Goal: Find specific page/section: Find specific page/section

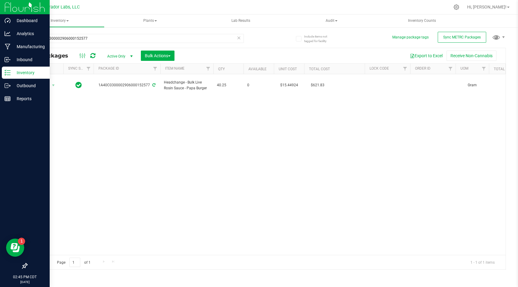
click at [7, 6] on img at bounding box center [25, 7] width 41 height 14
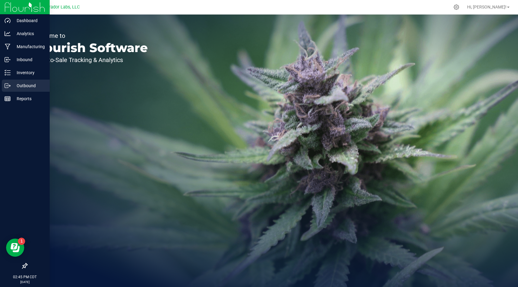
click at [32, 88] on p "Outbound" at bounding box center [29, 85] width 36 height 7
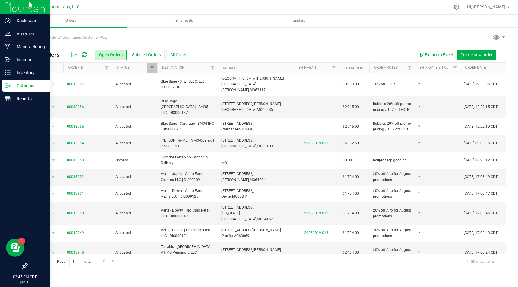
click at [241, 57] on div "Export to Excel Create new order" at bounding box center [347, 55] width 309 height 10
click at [200, 55] on div "Export to Excel Create new order" at bounding box center [347, 55] width 309 height 10
click at [226, 57] on div "Export to Excel Create new order" at bounding box center [347, 55] width 309 height 10
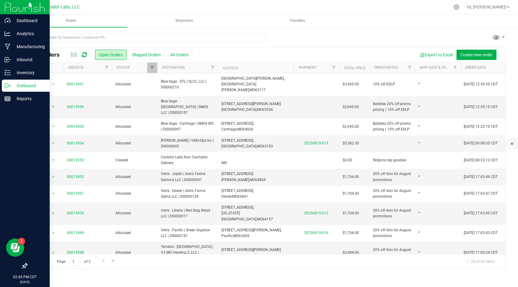
click at [245, 54] on div "Export to Excel Create new order" at bounding box center [347, 55] width 309 height 10
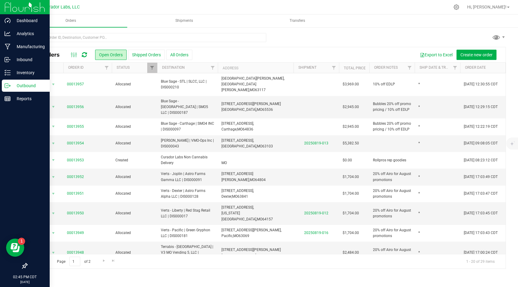
click at [245, 54] on div "Export to Excel Create new order" at bounding box center [347, 55] width 309 height 10
click at [254, 54] on div "Export to Excel Create new order" at bounding box center [347, 55] width 309 height 10
click at [305, 52] on div "Export to Excel Create new order" at bounding box center [347, 55] width 309 height 10
click at [232, 52] on div "Export to Excel Create new order" at bounding box center [347, 55] width 309 height 10
click at [204, 35] on input "text" at bounding box center [147, 37] width 240 height 9
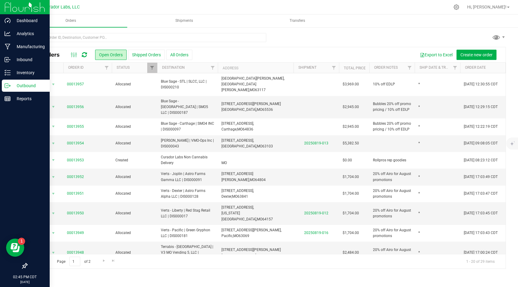
click at [237, 55] on div "Export to Excel Create new order" at bounding box center [347, 55] width 309 height 10
click at [247, 52] on div "Export to Excel Create new order" at bounding box center [347, 55] width 309 height 10
click at [277, 47] on div "All Orders Open Orders Shipped Orders All Orders Export to Excel Create new ord…" at bounding box center [267, 158] width 480 height 222
click at [222, 39] on input "text" at bounding box center [147, 37] width 240 height 9
type input "3 fifteen"
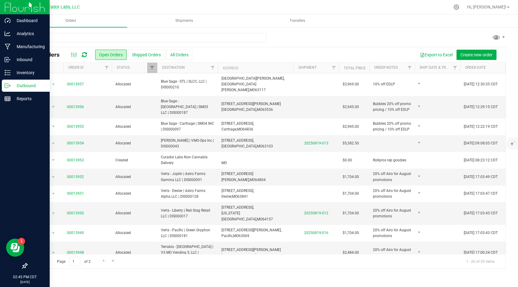
click at [296, 60] on div "All Orders Open Orders Shipped Orders All Orders Export to Excel Create new ord…" at bounding box center [266, 54] width 479 height 15
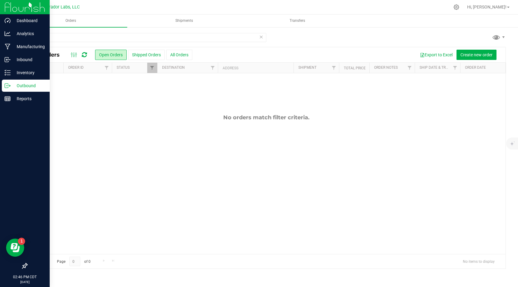
click at [302, 55] on div "Export to Excel Create new order" at bounding box center [347, 55] width 309 height 10
